Goal: Task Accomplishment & Management: Use online tool/utility

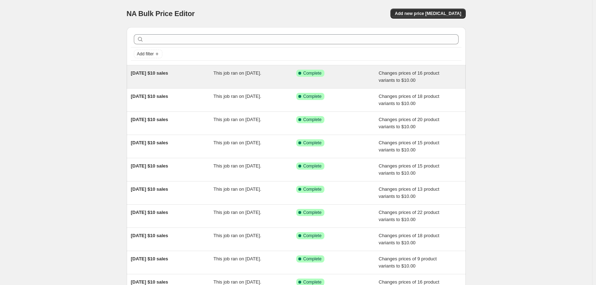
click at [249, 78] on div "This job ran on 14 August 2025." at bounding box center [255, 77] width 83 height 14
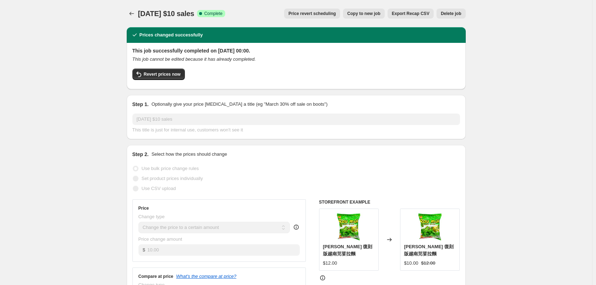
click at [134, 14] on icon "Price change jobs" at bounding box center [131, 13] width 7 height 7
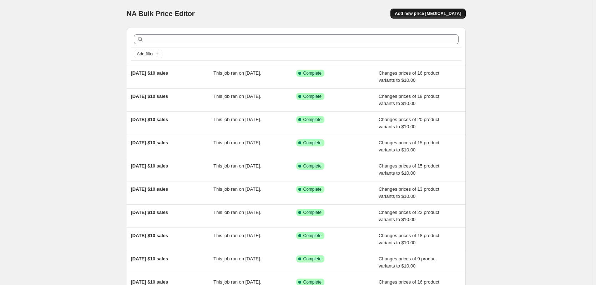
click at [433, 15] on span "Add new price change job" at bounding box center [428, 14] width 66 height 6
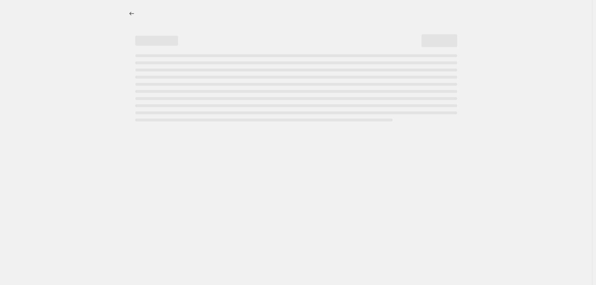
select select "percentage"
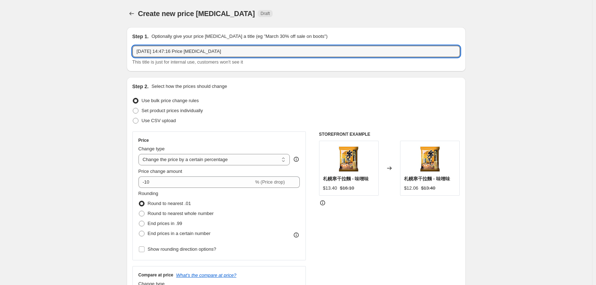
drag, startPoint x: 234, startPoint y: 50, endPoint x: 41, endPoint y: 50, distance: 193.2
paste input "/08/2025 $10 sales"
click at [142, 51] on input "14/08/2025 $10 sales" at bounding box center [296, 51] width 328 height 11
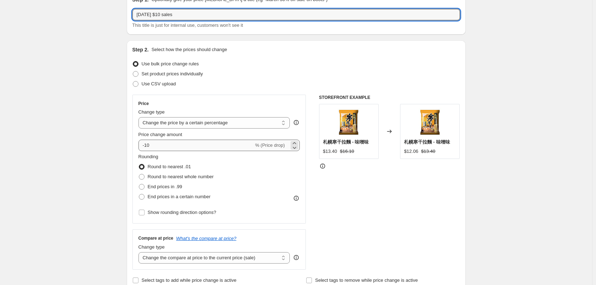
scroll to position [71, 0]
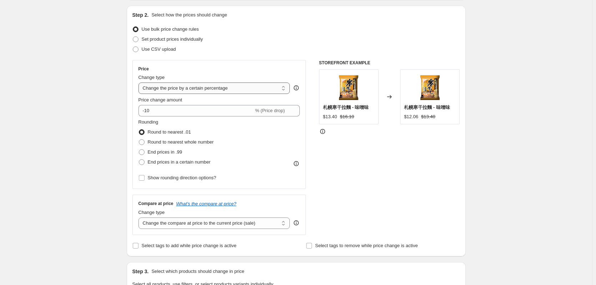
type input "21/08/2025 $10 sales"
click at [182, 89] on select "Change the price to a certain amount Change the price by a certain amount Chang…" at bounding box center [215, 87] width 152 height 11
select select "to"
click at [140, 82] on select "Change the price to a certain amount Change the price by a certain amount Chang…" at bounding box center [215, 87] width 152 height 11
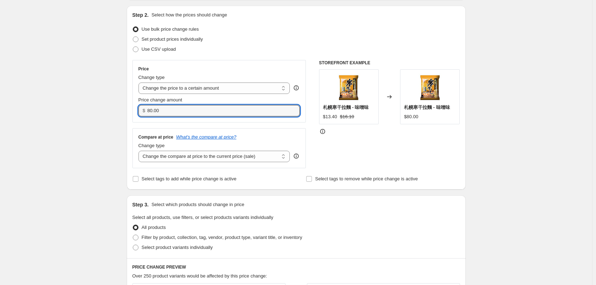
drag, startPoint x: 173, startPoint y: 109, endPoint x: 102, endPoint y: 111, distance: 70.4
click at [120, 111] on div "Create new price change job. This page is ready Create new price change job Dra…" at bounding box center [296, 252] width 356 height 647
type input "10.00"
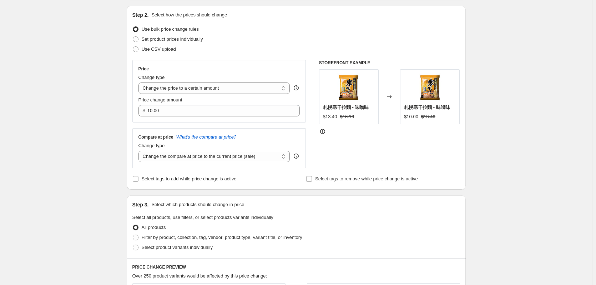
click at [77, 122] on div "Create new price change job. This page is ready Create new price change job Dra…" at bounding box center [296, 252] width 592 height 647
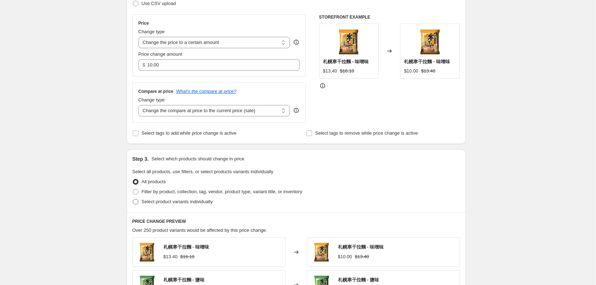
scroll to position [179, 0]
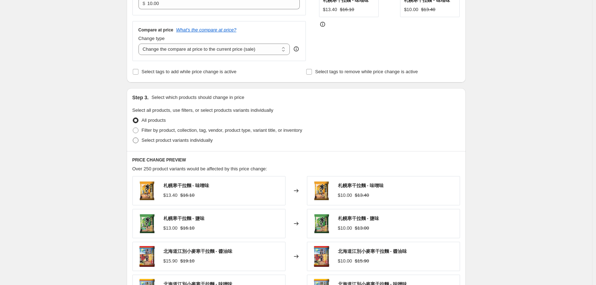
click at [148, 140] on span "Select product variants individually" at bounding box center [177, 139] width 71 height 5
click at [133, 138] on input "Select product variants individually" at bounding box center [133, 137] width 0 height 0
radio input "true"
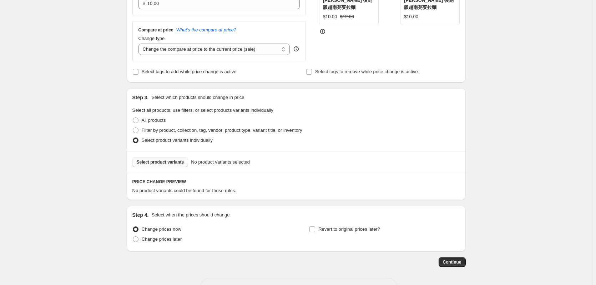
click at [157, 165] on span "Select product variants" at bounding box center [160, 162] width 47 height 6
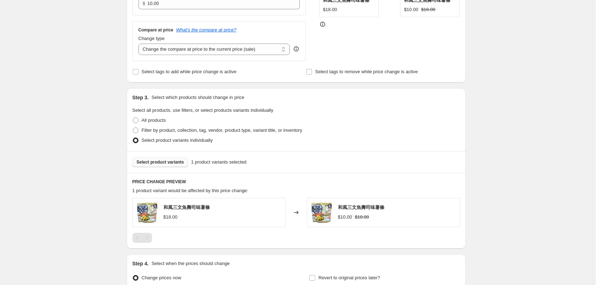
click at [173, 160] on button "Select product variants" at bounding box center [160, 162] width 56 height 10
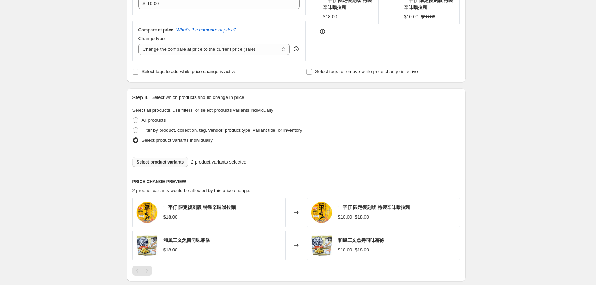
click at [172, 165] on span "Select product variants" at bounding box center [160, 162] width 47 height 6
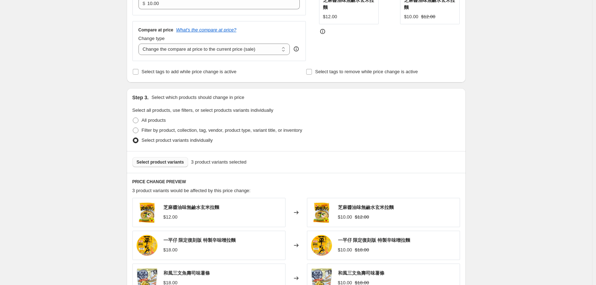
click at [169, 166] on button "Select product variants" at bounding box center [160, 162] width 56 height 10
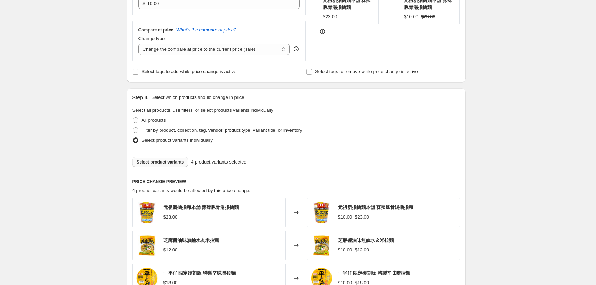
click at [166, 166] on button "Select product variants" at bounding box center [160, 162] width 56 height 10
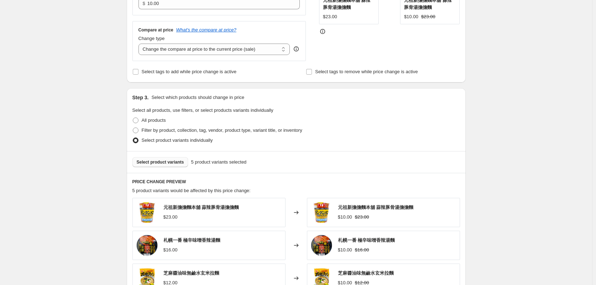
click at [164, 161] on span "Select product variants" at bounding box center [160, 162] width 47 height 6
click at [180, 166] on button "Select product variants" at bounding box center [160, 162] width 56 height 10
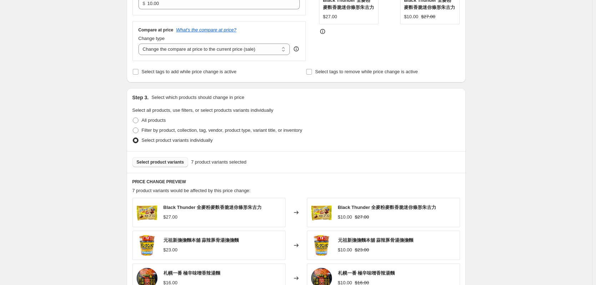
click at [178, 159] on button "Select product variants" at bounding box center [160, 162] width 56 height 10
click at [156, 167] on button "Select product variants" at bounding box center [160, 162] width 56 height 10
click at [174, 165] on span "Select product variants" at bounding box center [160, 162] width 47 height 6
click at [172, 167] on button "Select product variants" at bounding box center [160, 162] width 56 height 10
click at [175, 164] on span "Select product variants" at bounding box center [160, 162] width 47 height 6
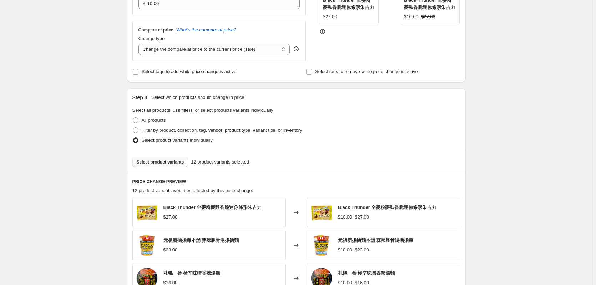
click at [170, 164] on span "Select product variants" at bounding box center [160, 162] width 47 height 6
click at [171, 161] on span "Select product variants" at bounding box center [160, 162] width 47 height 6
click at [166, 165] on span "Select product variants" at bounding box center [160, 162] width 47 height 6
click at [156, 161] on span "Select product variants" at bounding box center [160, 162] width 47 height 6
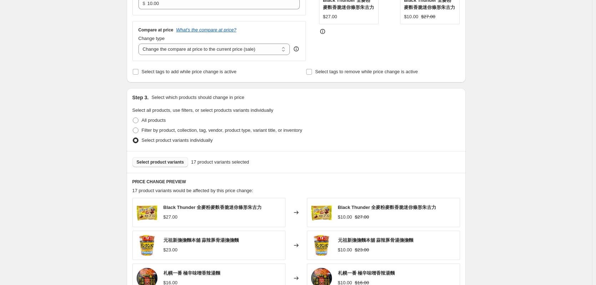
click at [151, 162] on span "Select product variants" at bounding box center [160, 162] width 47 height 6
click at [158, 159] on button "Select product variants" at bounding box center [160, 162] width 56 height 10
click at [163, 162] on span "Select product variants" at bounding box center [160, 162] width 47 height 6
click at [169, 162] on span "Select product variants" at bounding box center [160, 162] width 47 height 6
click at [168, 160] on span "Select product variants" at bounding box center [160, 162] width 47 height 6
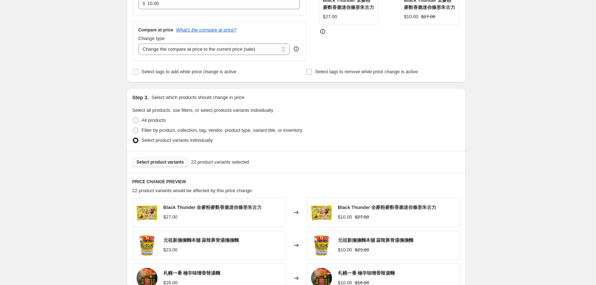
click at [170, 161] on span "Select product variants" at bounding box center [160, 162] width 47 height 6
click at [171, 162] on span "Select product variants" at bounding box center [160, 162] width 47 height 6
click at [174, 164] on span "Select product variants" at bounding box center [160, 162] width 47 height 6
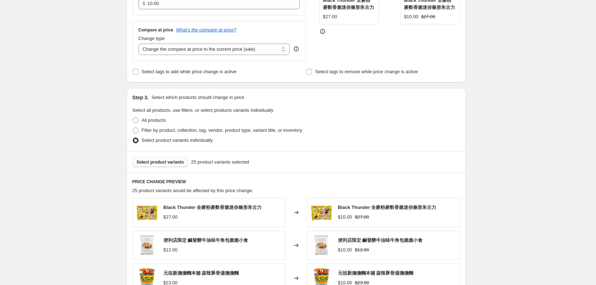
click at [172, 166] on button "Select product variants" at bounding box center [160, 162] width 56 height 10
click at [169, 160] on span "Select product variants" at bounding box center [160, 162] width 47 height 6
click at [164, 162] on span "Select product variants" at bounding box center [160, 162] width 47 height 6
click at [163, 162] on span "Select product variants" at bounding box center [160, 162] width 47 height 6
click at [153, 162] on span "Select product variants" at bounding box center [160, 162] width 47 height 6
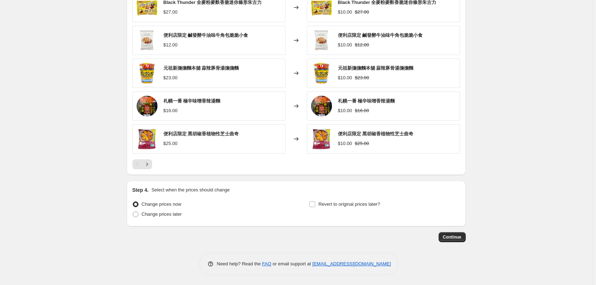
scroll to position [385, 0]
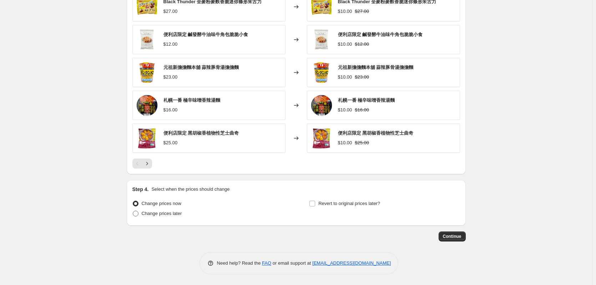
click at [177, 213] on span "Change prices later" at bounding box center [162, 213] width 40 height 5
click at [133, 211] on input "Change prices later" at bounding box center [133, 211] width 0 height 0
radio input "true"
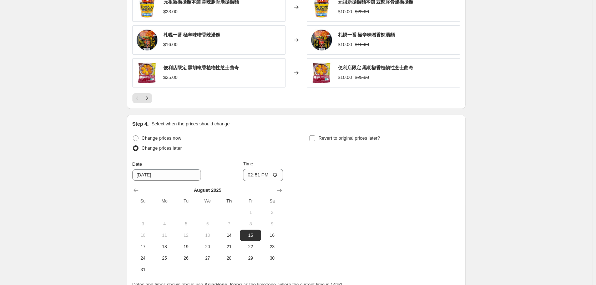
scroll to position [518, 0]
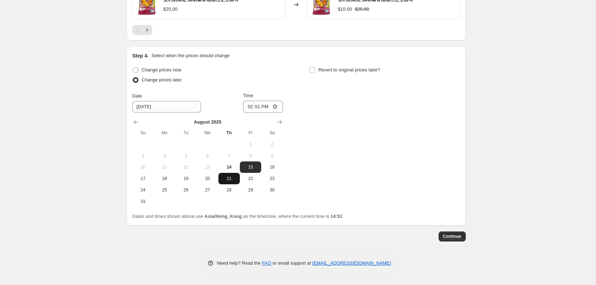
click at [229, 181] on span "21" at bounding box center [229, 179] width 16 height 6
type input "8/21/2025"
click at [263, 108] on input "14:51" at bounding box center [263, 107] width 40 height 12
type input "00:00"
click at [450, 236] on span "Continue" at bounding box center [452, 237] width 19 height 6
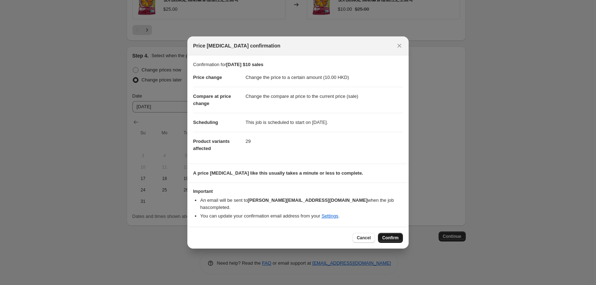
click at [397, 235] on span "Confirm" at bounding box center [390, 238] width 16 height 6
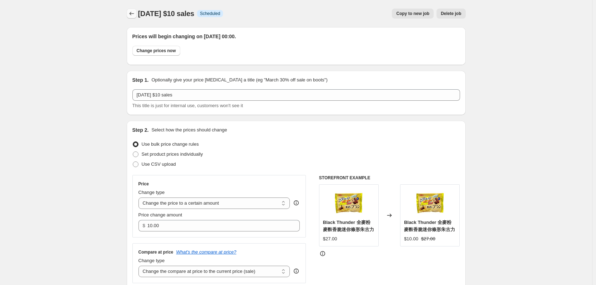
click at [132, 15] on icon "Price change jobs" at bounding box center [131, 13] width 7 height 7
